Goal: Task Accomplishment & Management: Use online tool/utility

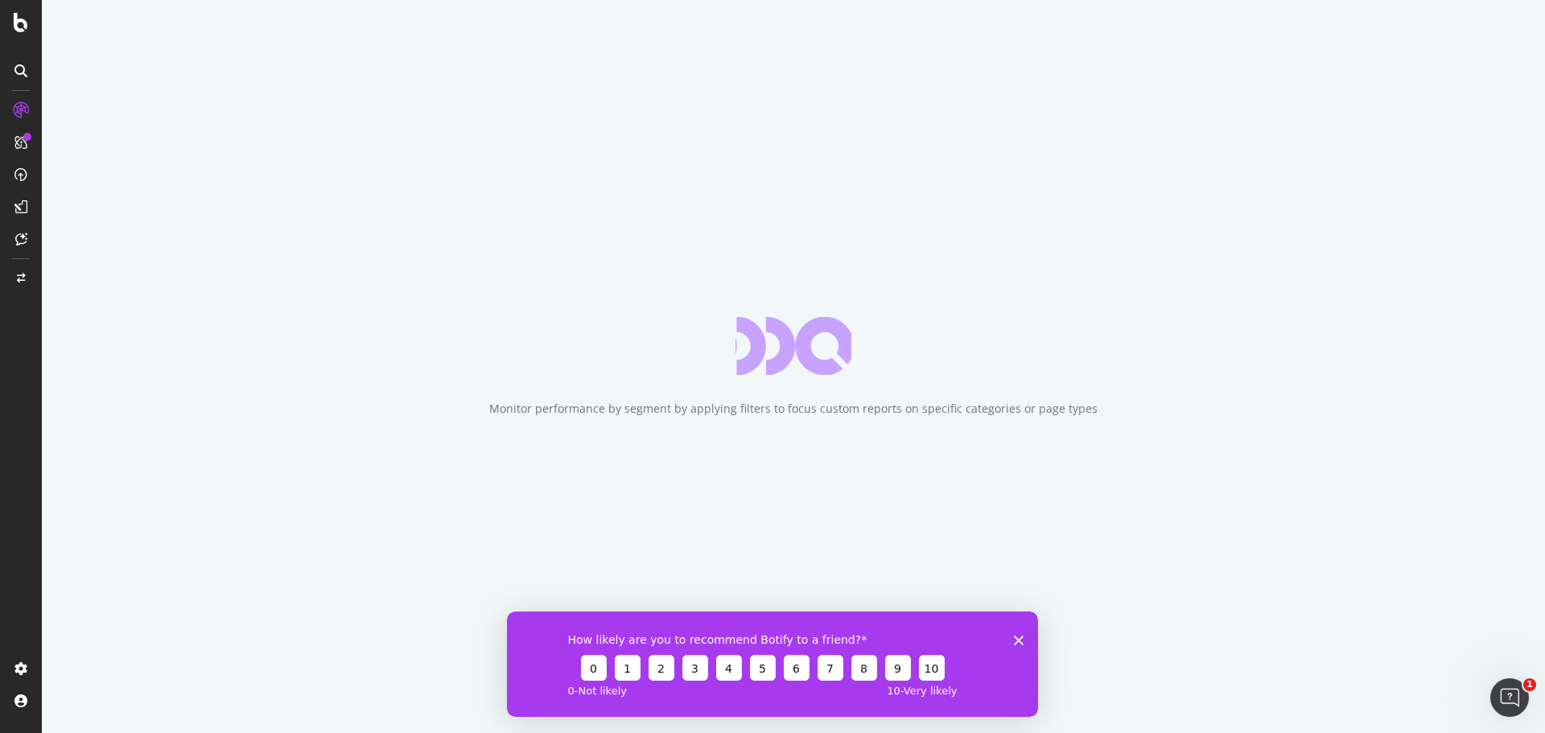
click at [876, 479] on div "Monitor performance by segment by applying filters to focus custom reports on s…" at bounding box center [793, 366] width 1503 height 733
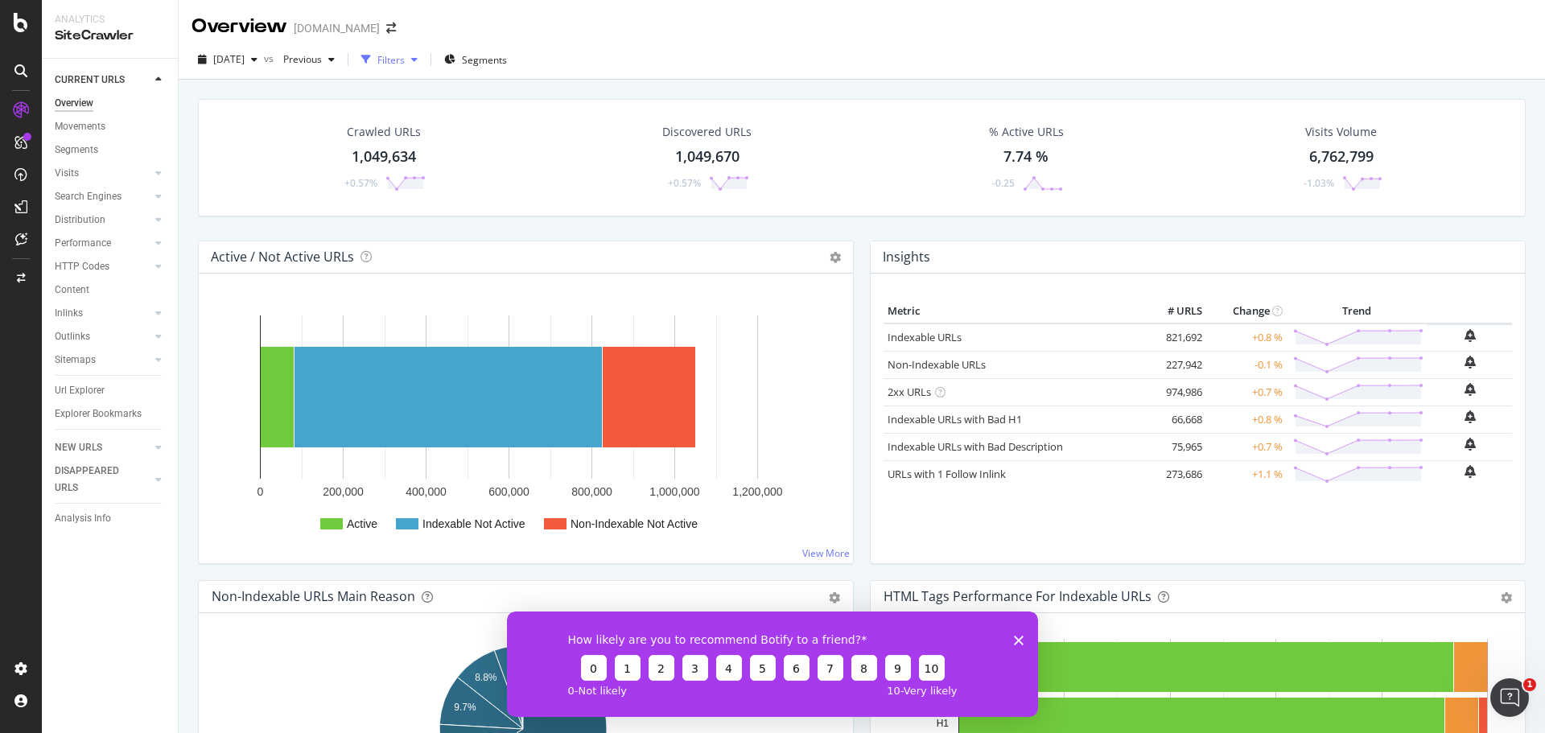
click at [418, 60] on icon "button" at bounding box center [414, 60] width 6 height 10
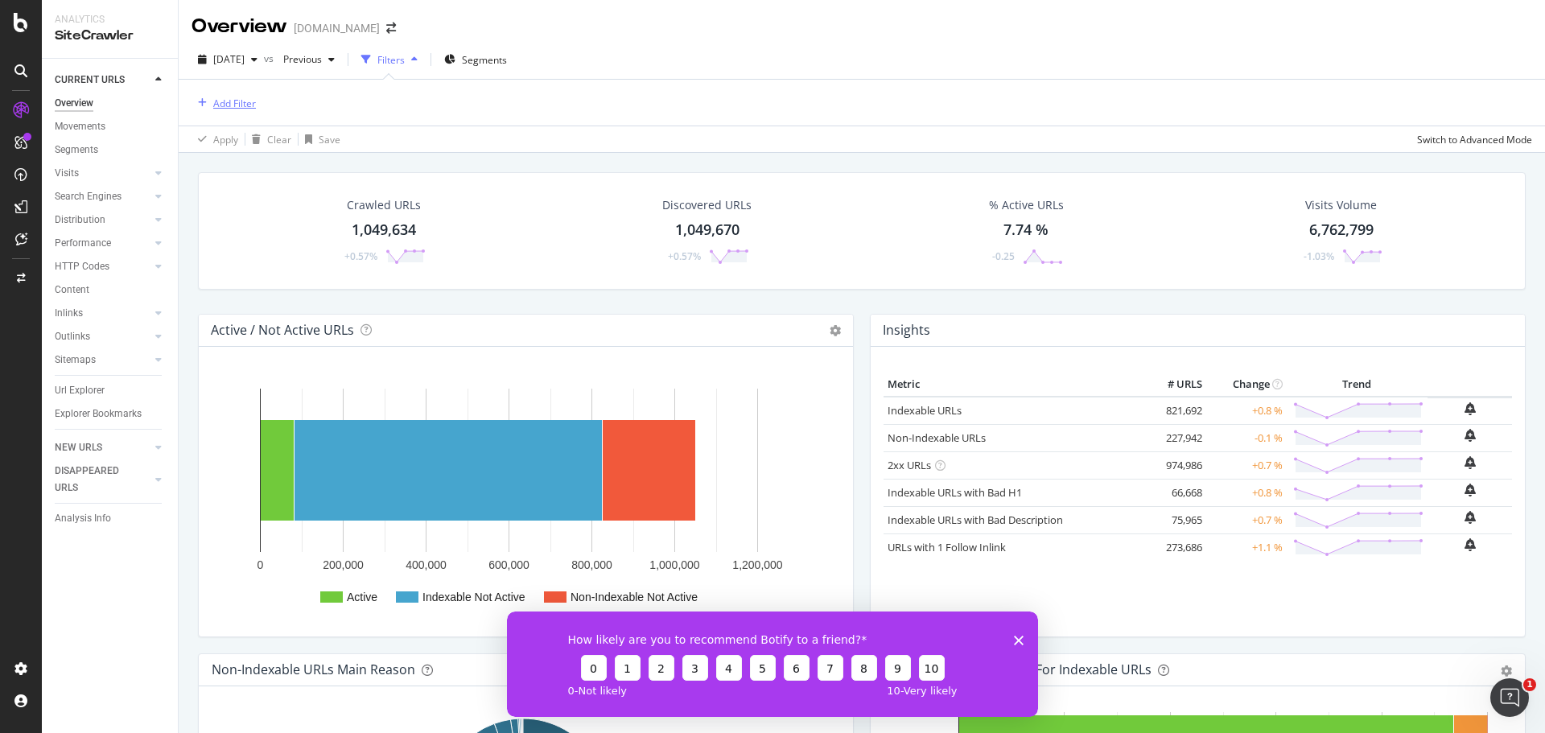
click at [241, 106] on div "Add Filter" at bounding box center [234, 104] width 43 height 14
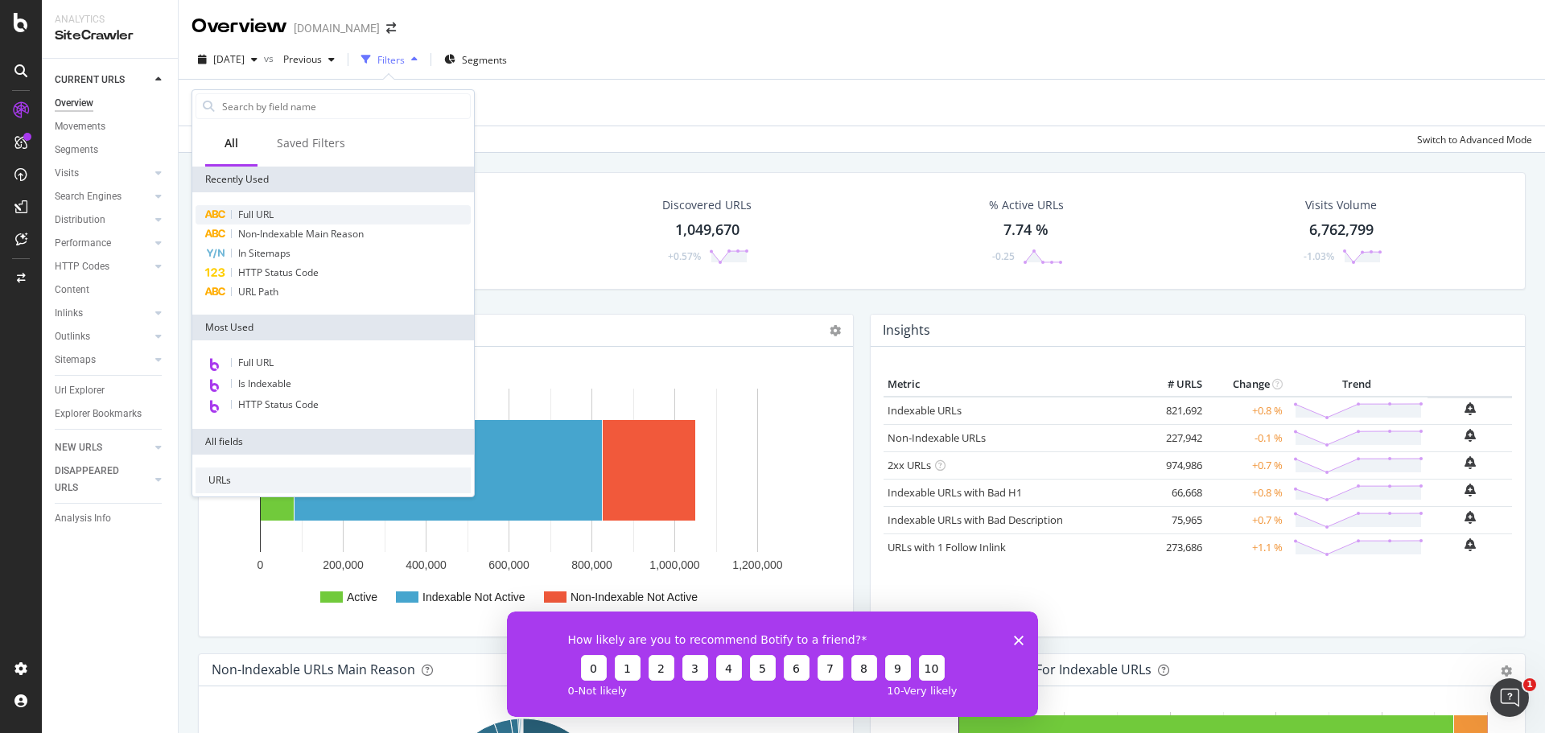
click at [307, 216] on div "Full URL" at bounding box center [333, 214] width 275 height 19
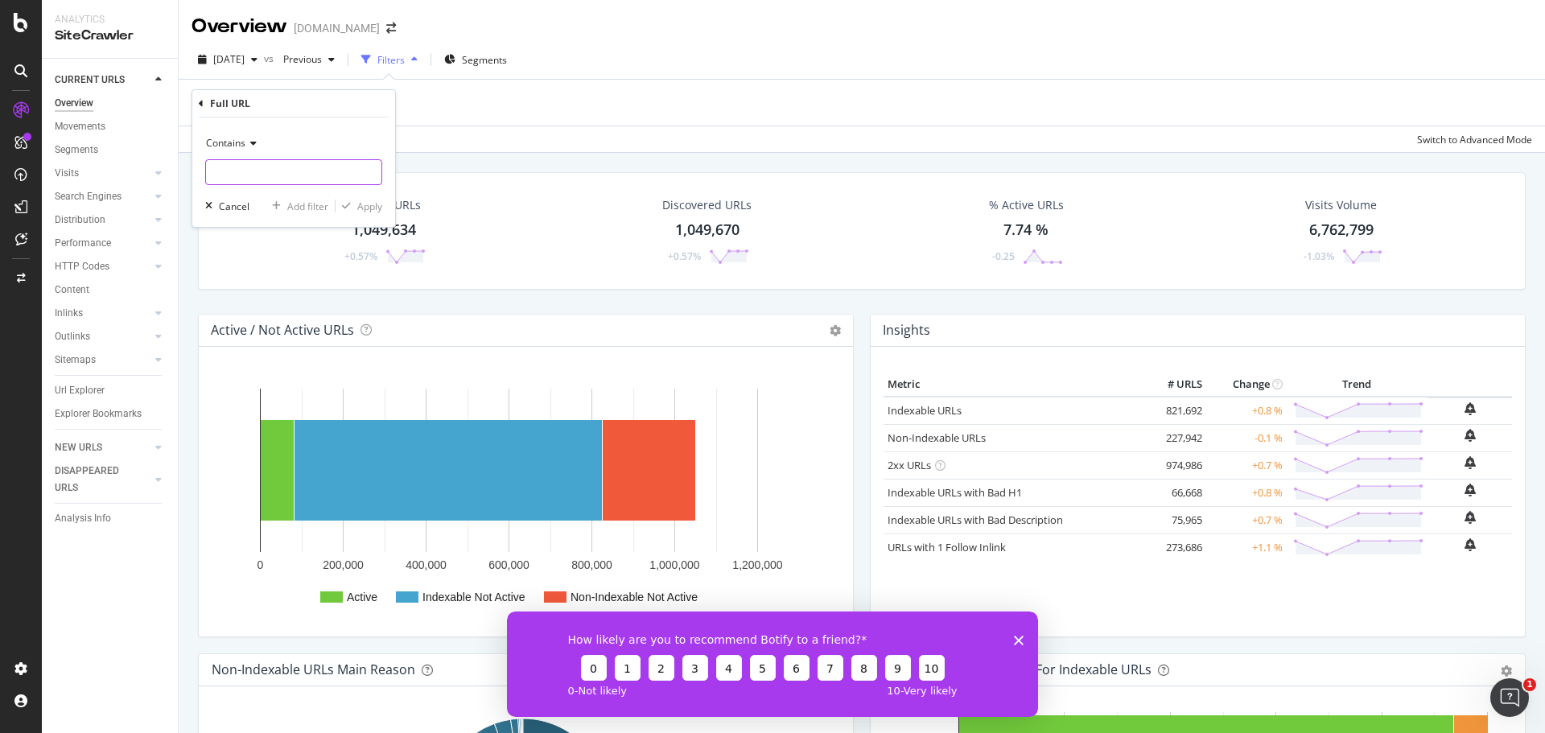
click at [278, 176] on input "text" at bounding box center [293, 172] width 175 height 26
type input ".[DOMAIN_NAME][URL]"
drag, startPoint x: 384, startPoint y: 210, endPoint x: 370, endPoint y: 209, distance: 13.7
click at [370, 209] on div "Contains .[DOMAIN_NAME][URL] Cancel Add filter Apply" at bounding box center [293, 172] width 203 height 109
click at [370, 209] on div "Apply" at bounding box center [369, 207] width 25 height 14
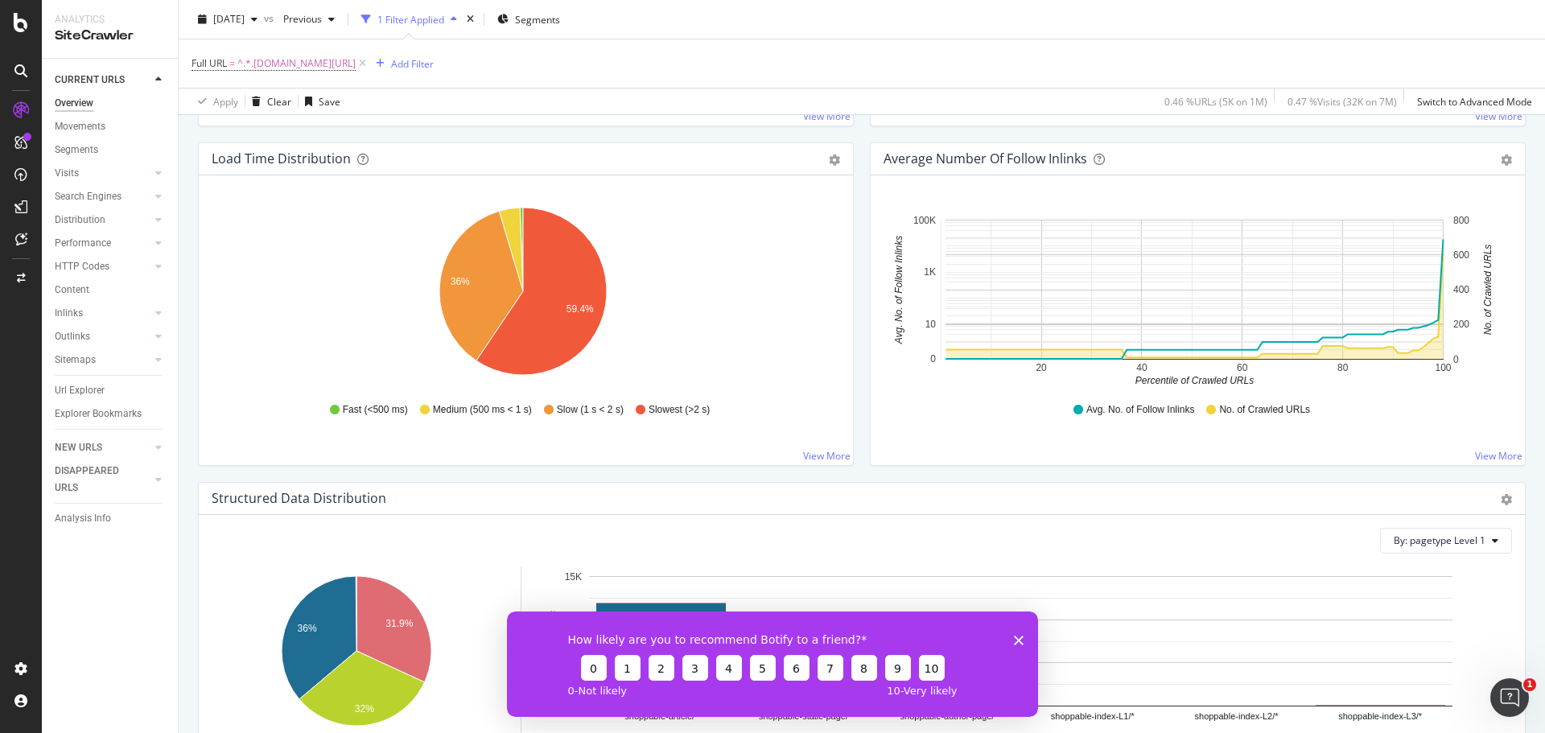
scroll to position [1194, 0]
